Goal: Task Accomplishment & Management: Use online tool/utility

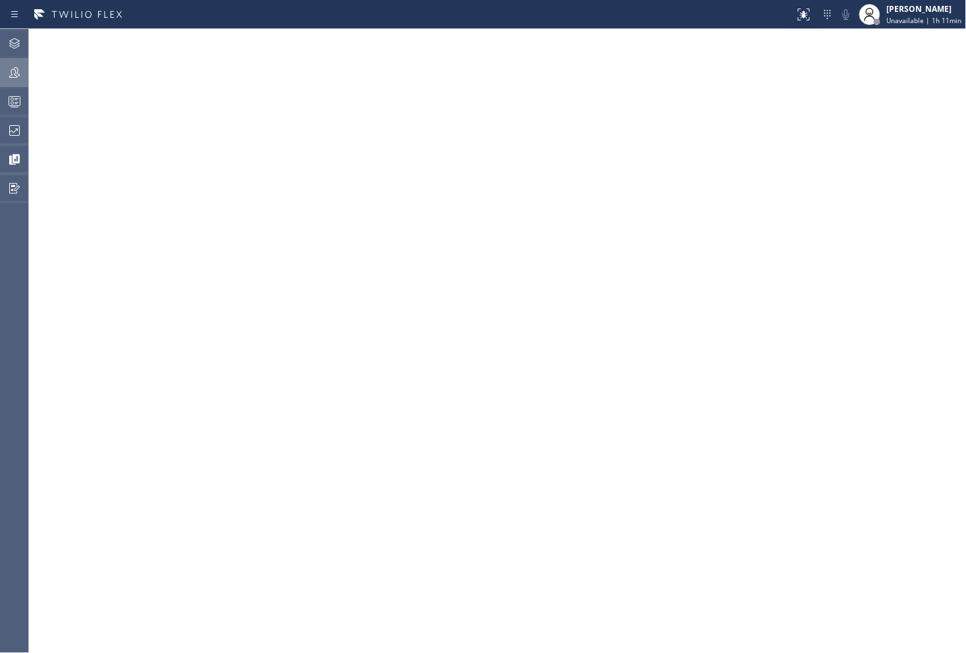
click at [3, 76] on div at bounding box center [14, 73] width 29 height 16
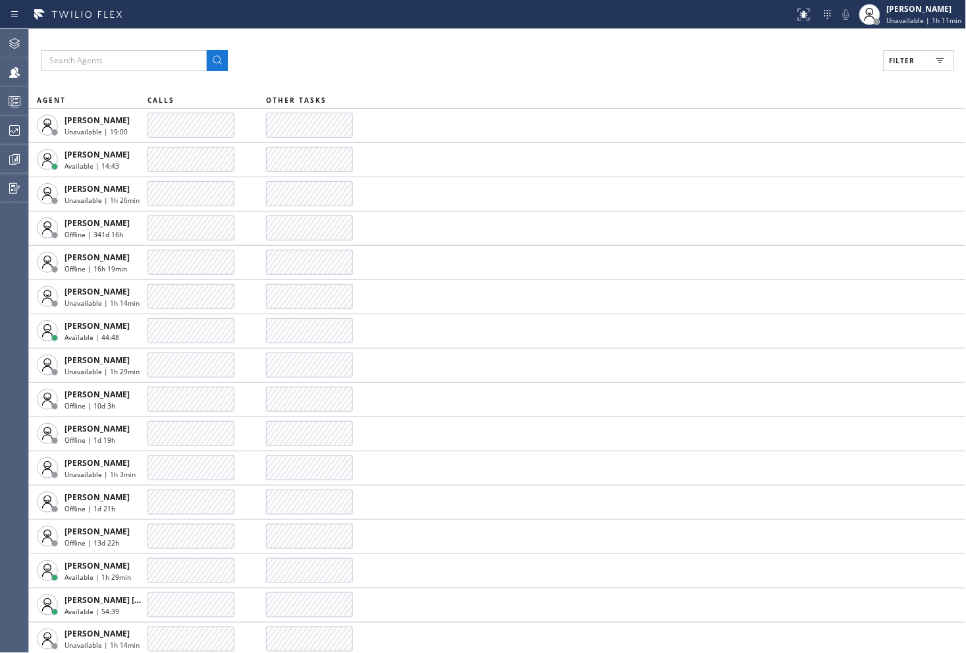
click at [932, 30] on div "Filter AGENT CALLS OTHER TASKS [PERSON_NAME] Unavailable | 19:00 [PERSON_NAME] …" at bounding box center [497, 341] width 937 height 624
click at [933, 20] on span "Unavailable | 1h 11min" at bounding box center [924, 20] width 75 height 9
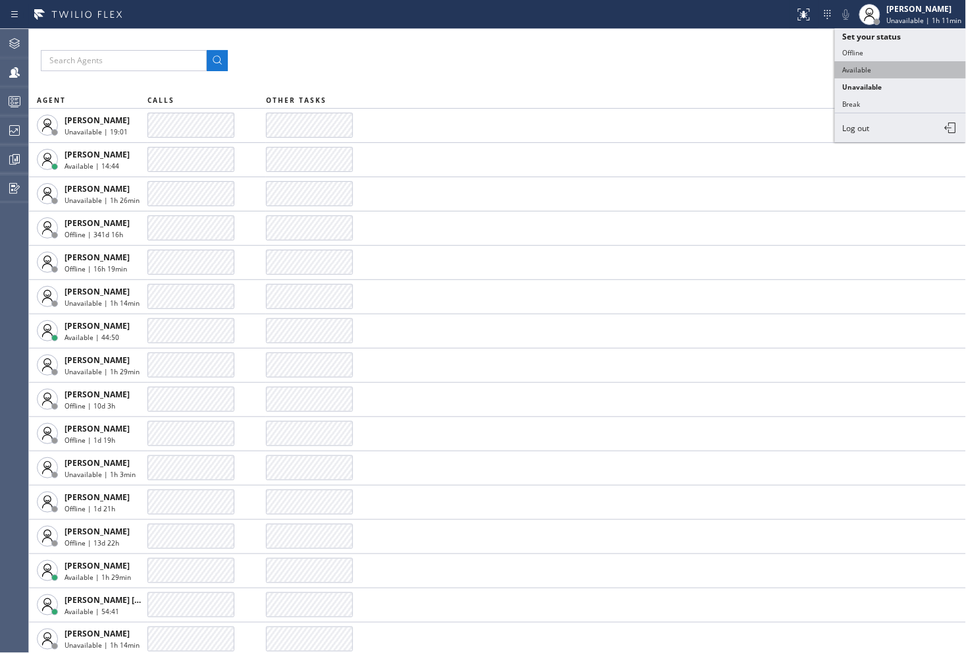
click at [863, 70] on button "Available" at bounding box center [901, 69] width 132 height 17
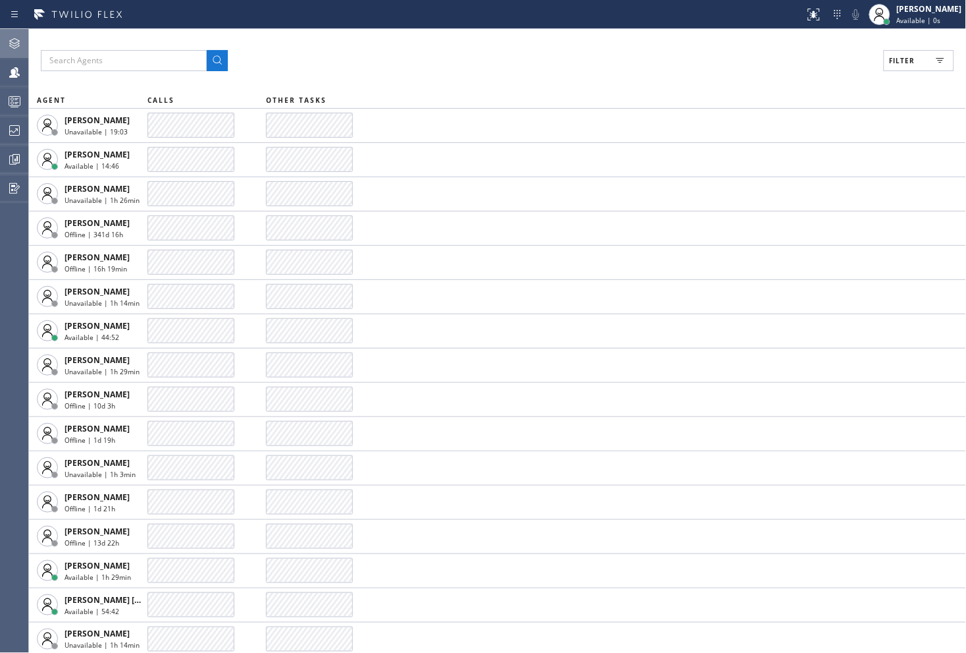
click at [13, 38] on icon at bounding box center [15, 44] width 16 height 16
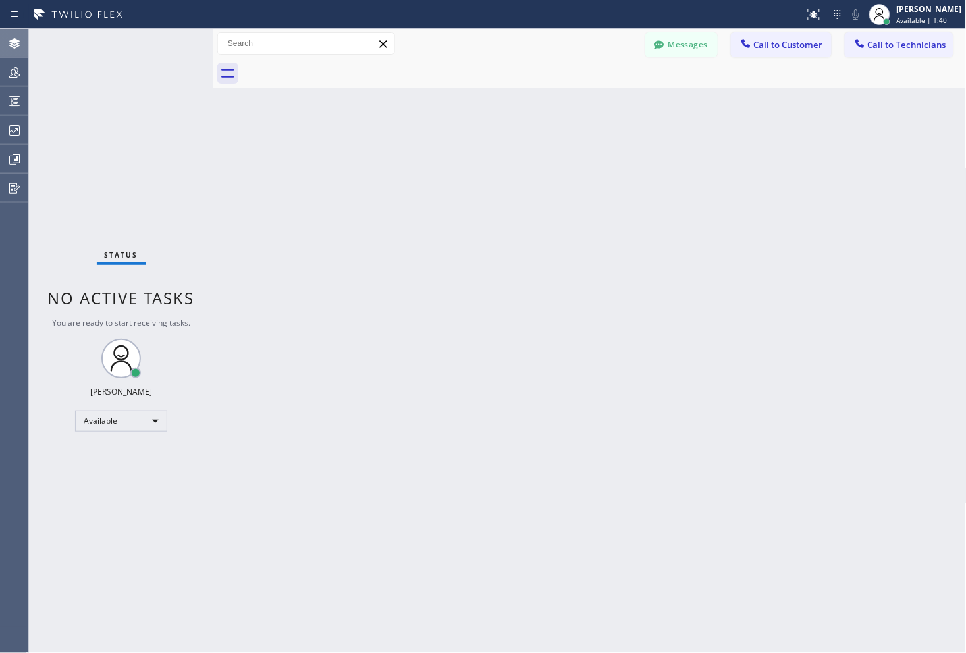
drag, startPoint x: 855, startPoint y: 307, endPoint x: 827, endPoint y: 304, distance: 27.9
click at [855, 307] on div "Back to Dashboard Change Sender ID Customers Technicians Select a contact Outbo…" at bounding box center [589, 341] width 753 height 624
click at [761, 402] on div "Back to Dashboard Change Sender ID Customers Technicians Select a contact Outbo…" at bounding box center [589, 341] width 753 height 624
